Goal: Transaction & Acquisition: Purchase product/service

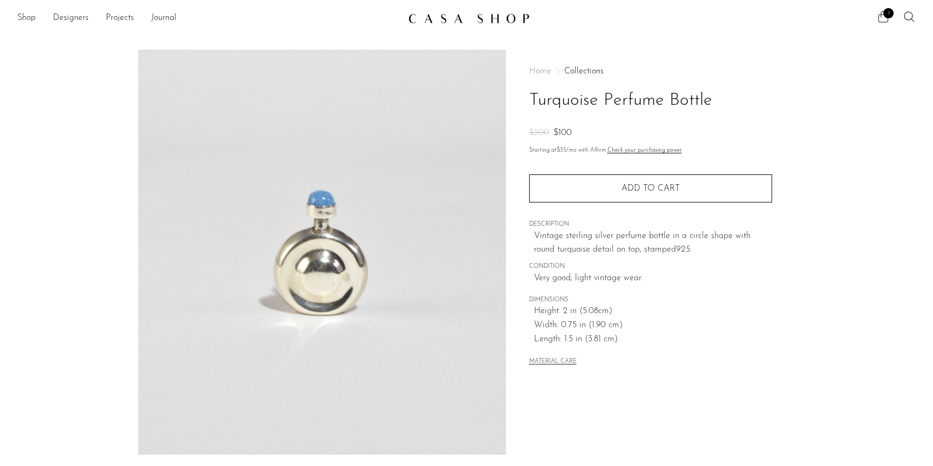
click at [882, 19] on icon at bounding box center [882, 16] width 13 height 13
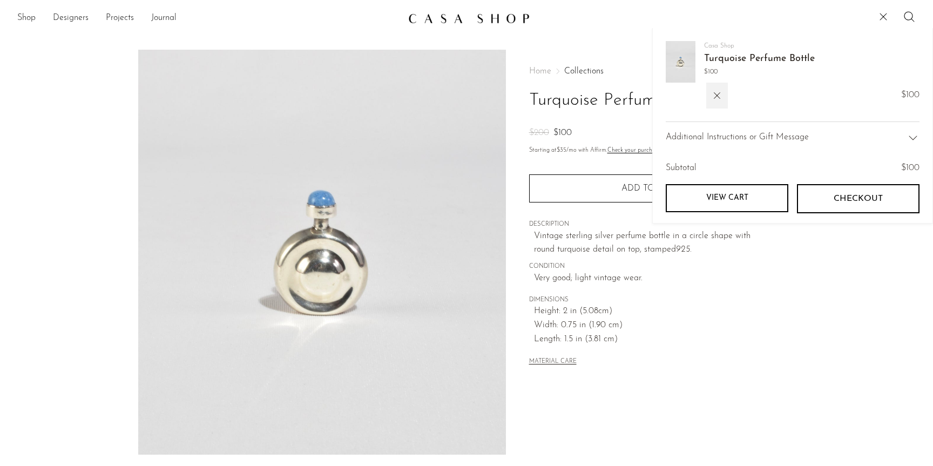
click at [809, 204] on button "Checkout" at bounding box center [858, 198] width 123 height 29
click at [710, 207] on link "View cart" at bounding box center [726, 198] width 123 height 28
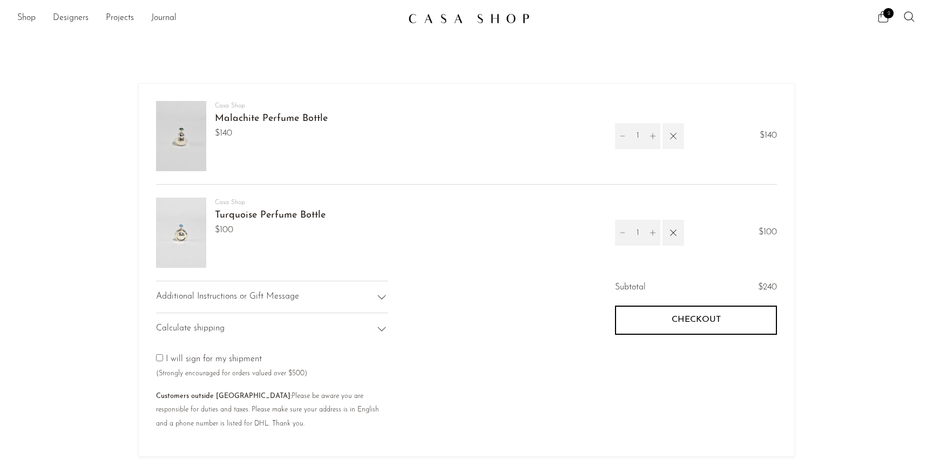
click at [669, 132] on icon "button" at bounding box center [673, 136] width 12 height 12
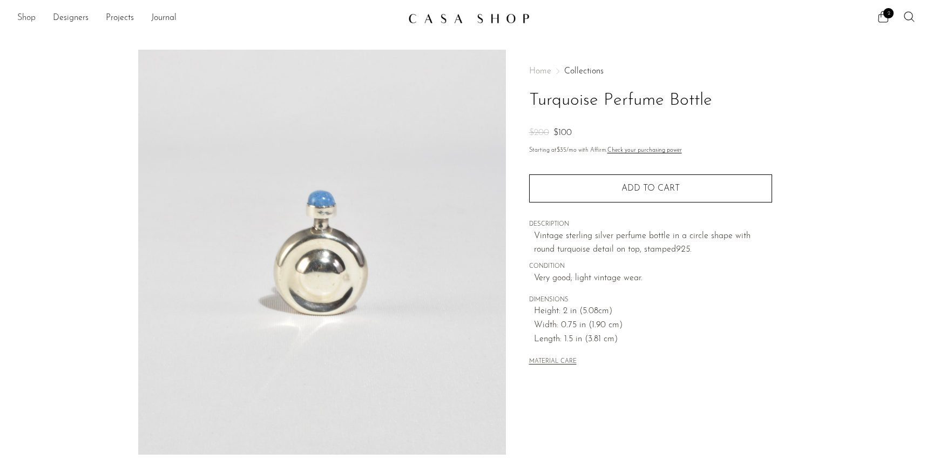
click at [29, 19] on link "Shop" at bounding box center [26, 18] width 18 height 14
click at [117, 22] on link "Projects" at bounding box center [120, 18] width 28 height 14
